Goal: Browse casually

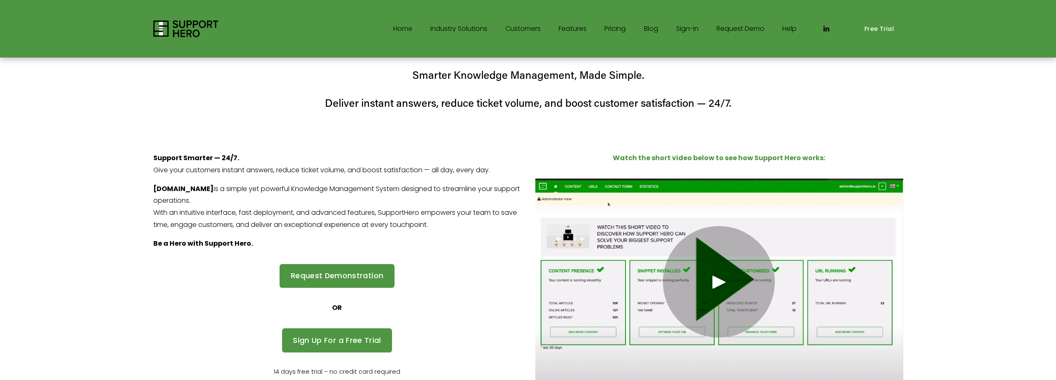
scroll to position [13, 0]
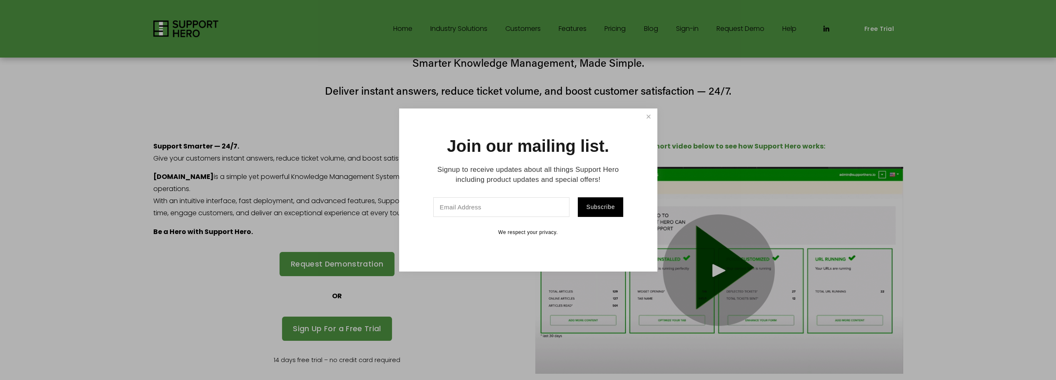
click at [645, 116] on link "Close" at bounding box center [648, 117] width 15 height 15
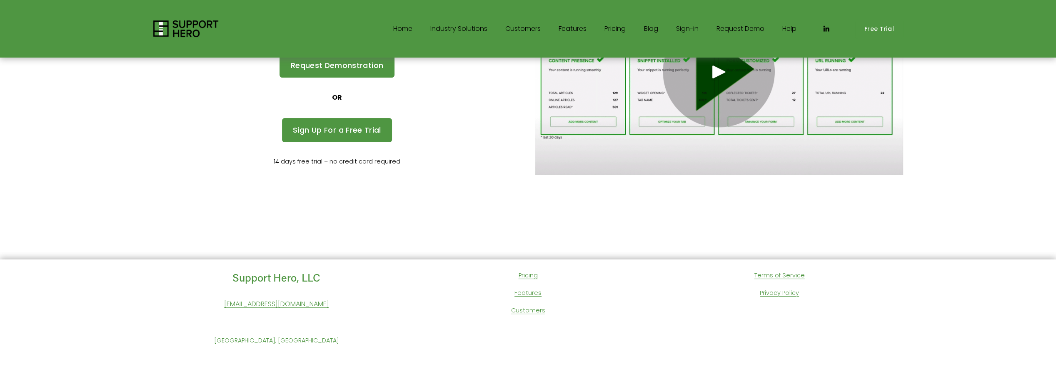
scroll to position [0, 0]
